Goal: Navigation & Orientation: Go to known website

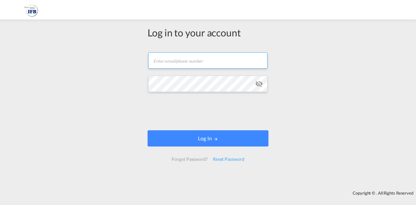
click at [239, 61] on input "text" at bounding box center [207, 60] width 119 height 16
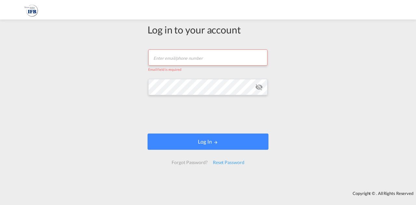
click at [219, 59] on input "text" at bounding box center [207, 57] width 119 height 16
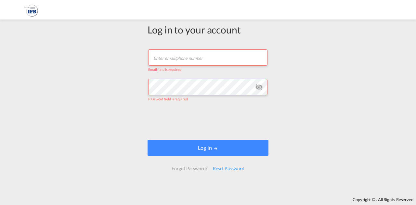
type input "[EMAIL_ADDRESS][DOMAIN_NAME]"
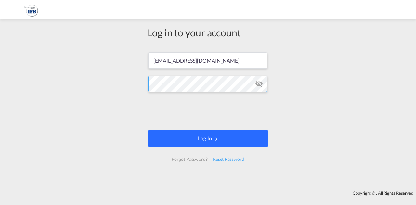
click at [249, 133] on button "Log In" at bounding box center [207, 138] width 121 height 16
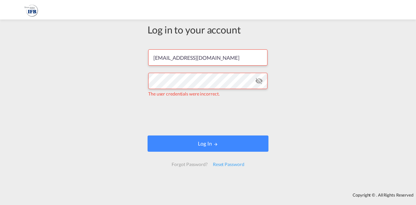
click at [256, 80] on md-icon "icon-eye-off" at bounding box center [259, 81] width 8 height 8
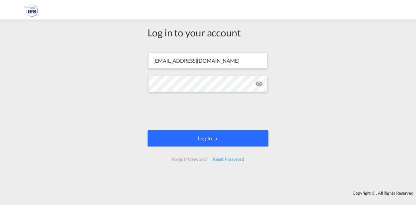
click at [210, 140] on button "Log In" at bounding box center [207, 138] width 121 height 16
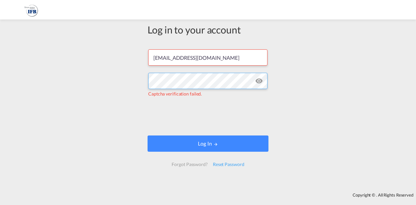
click at [135, 62] on div "Log in to your account [EMAIL_ADDRESS][DOMAIN_NAME] Captcha verification failed…" at bounding box center [208, 106] width 416 height 167
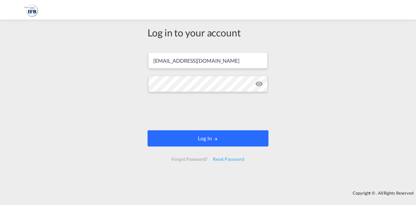
click at [184, 133] on button "Log In" at bounding box center [207, 138] width 121 height 16
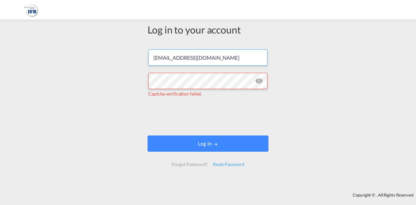
drag, startPoint x: 197, startPoint y: 58, endPoint x: 173, endPoint y: 59, distance: 24.7
click at [173, 59] on input "[EMAIL_ADDRESS][DOMAIN_NAME]" at bounding box center [207, 57] width 119 height 16
